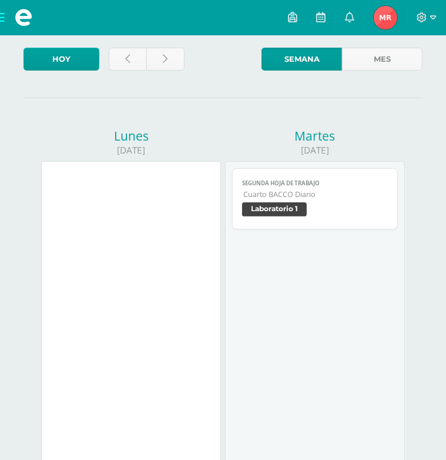
scroll to position [59, 0]
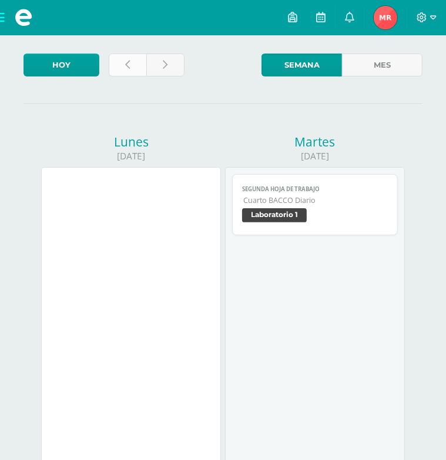
click at [129, 60] on icon at bounding box center [127, 65] width 5 height 10
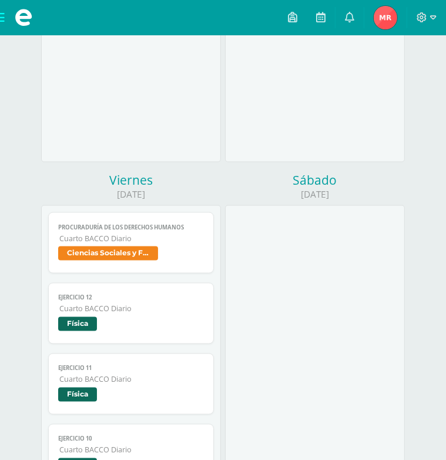
scroll to position [941, 0]
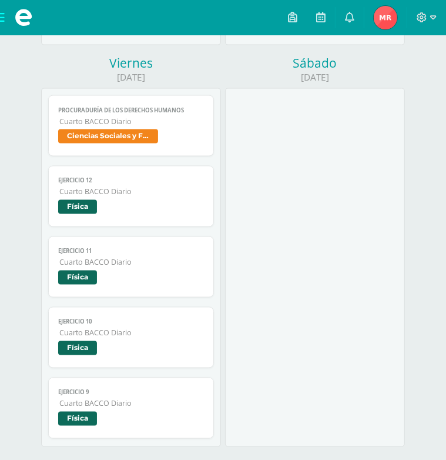
click at [125, 204] on span "Física" at bounding box center [131, 208] width 146 height 17
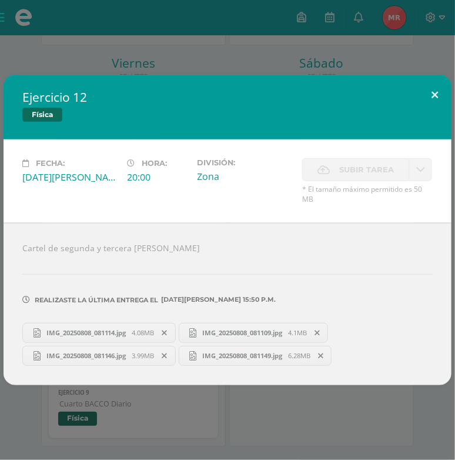
click at [423, 98] on button at bounding box center [435, 95] width 34 height 40
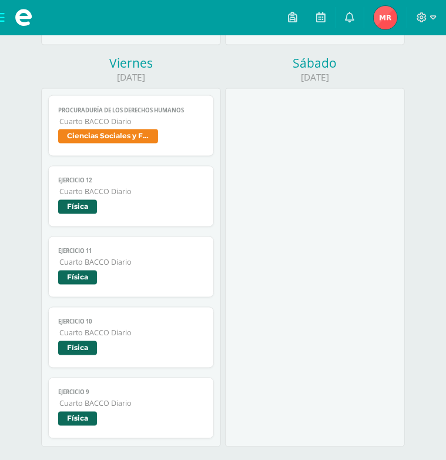
click at [183, 282] on span "Física" at bounding box center [131, 279] width 146 height 17
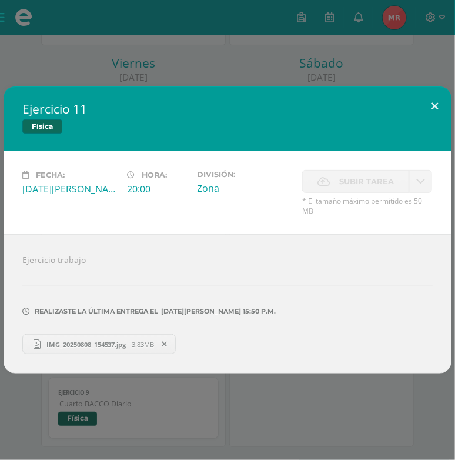
click at [438, 118] on button at bounding box center [435, 106] width 34 height 40
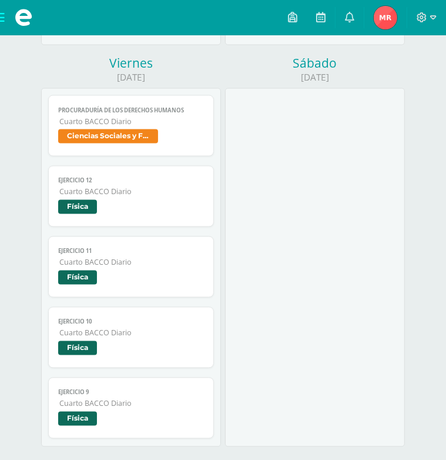
click at [158, 355] on span "Física" at bounding box center [131, 349] width 146 height 17
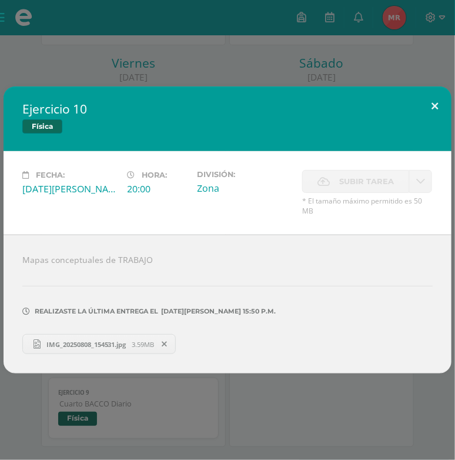
click at [444, 106] on button at bounding box center [435, 106] width 34 height 40
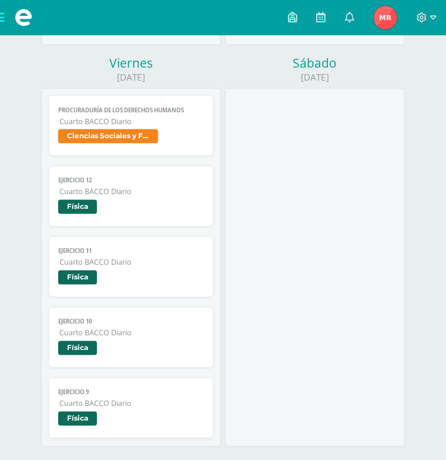
click at [201, 402] on link "Ejercicio 9 Cuarto BACCO Diario Física" at bounding box center [131, 408] width 166 height 61
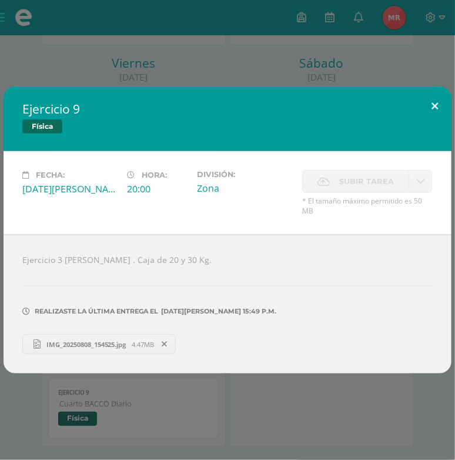
click at [433, 110] on button at bounding box center [435, 106] width 34 height 40
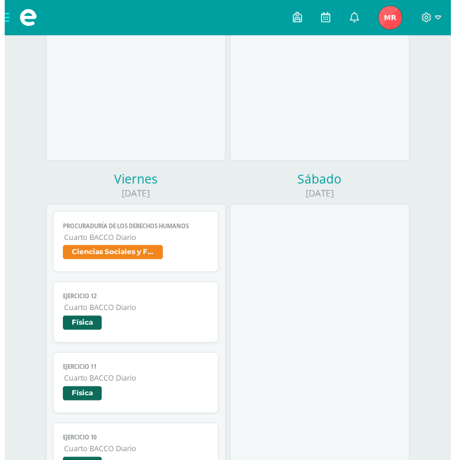
scroll to position [823, 0]
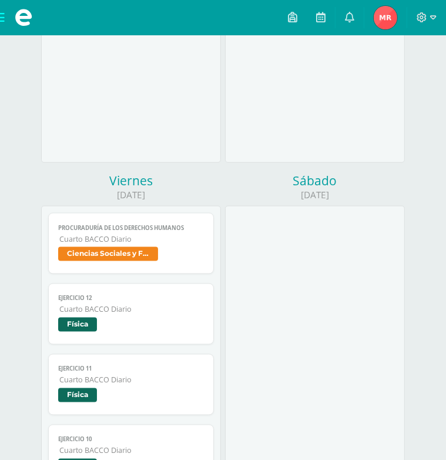
click at [191, 278] on div "Procuraduría de los derechos humanos Ciencias Sociales y Formación Ciudadana 4 …" at bounding box center [131, 385] width 166 height 344
click at [194, 239] on span "Cuarto BACCO Diario" at bounding box center [131, 239] width 145 height 10
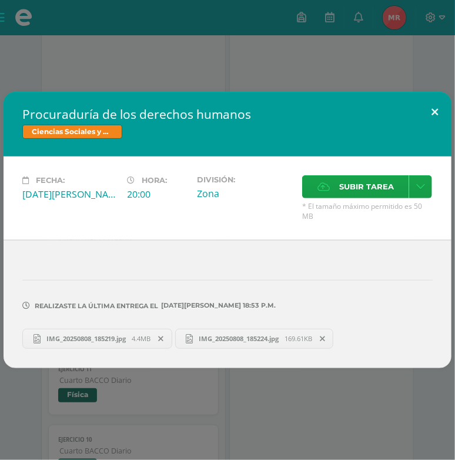
click at [439, 121] on button at bounding box center [435, 112] width 34 height 40
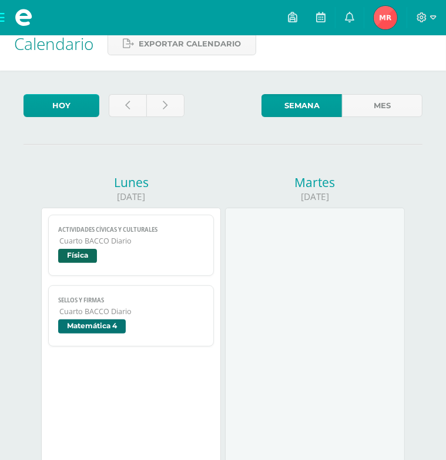
scroll to position [0, 0]
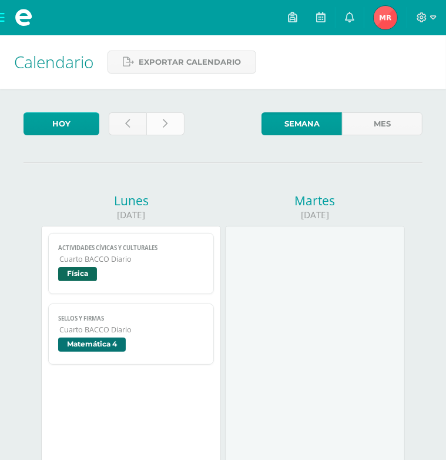
click at [161, 129] on link at bounding box center [165, 123] width 38 height 23
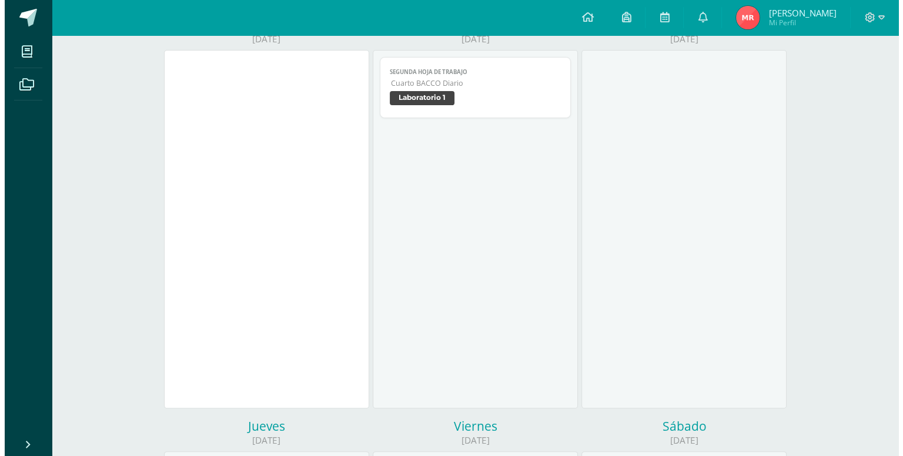
scroll to position [108, 0]
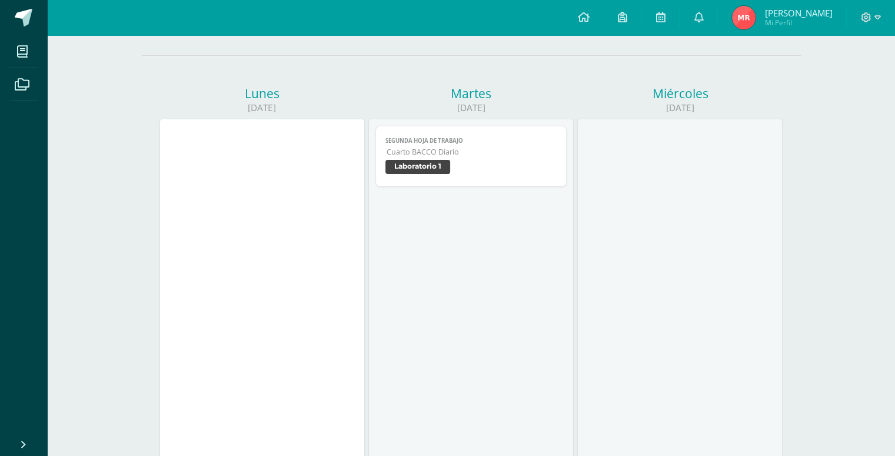
click at [446, 155] on span "Cuarto BACCO Diario" at bounding box center [471, 152] width 170 height 10
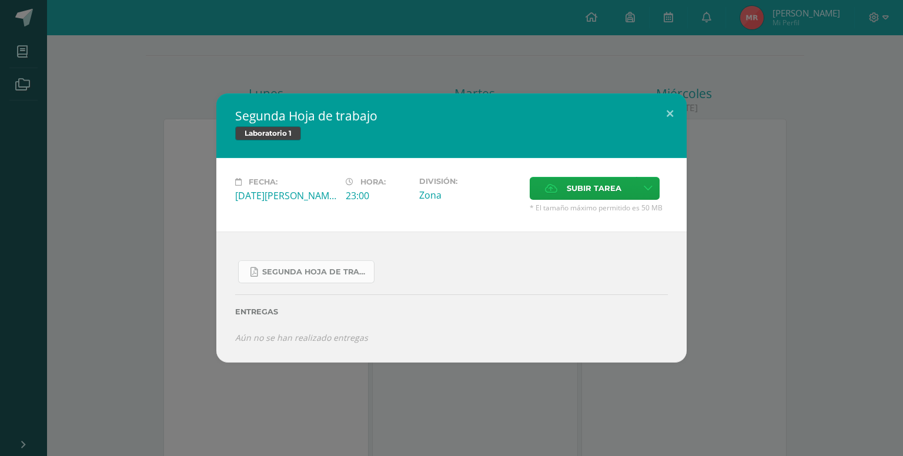
click at [365, 262] on link "Segunda hoja de trabajo 4to Baco.pdf" at bounding box center [306, 272] width 136 height 23
